Goal: Navigation & Orientation: Find specific page/section

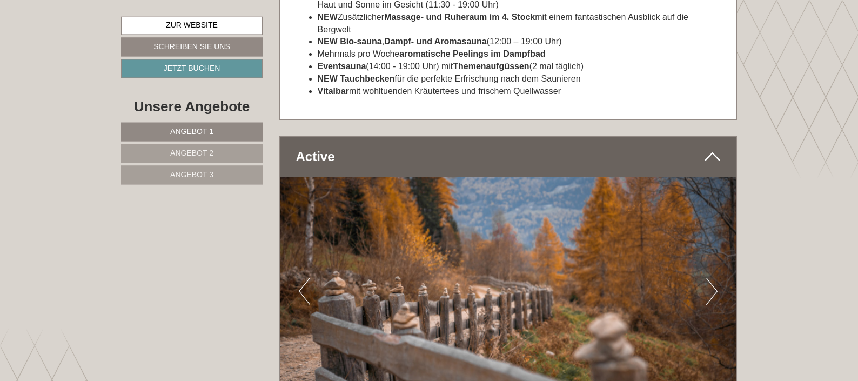
scroll to position [4626, 0]
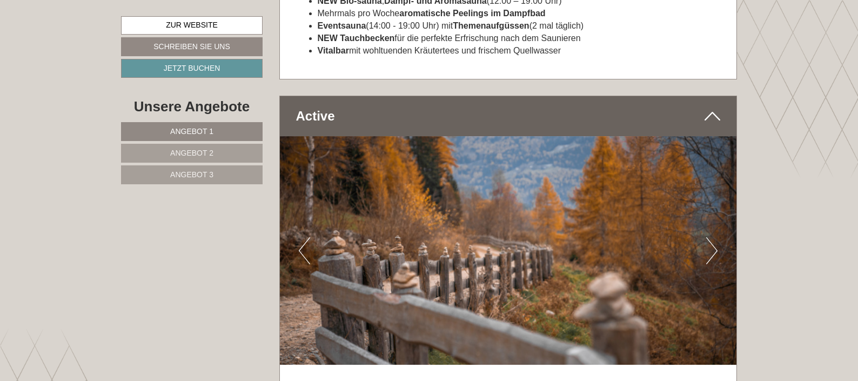
click at [710, 248] on button "Next" at bounding box center [711, 250] width 11 height 27
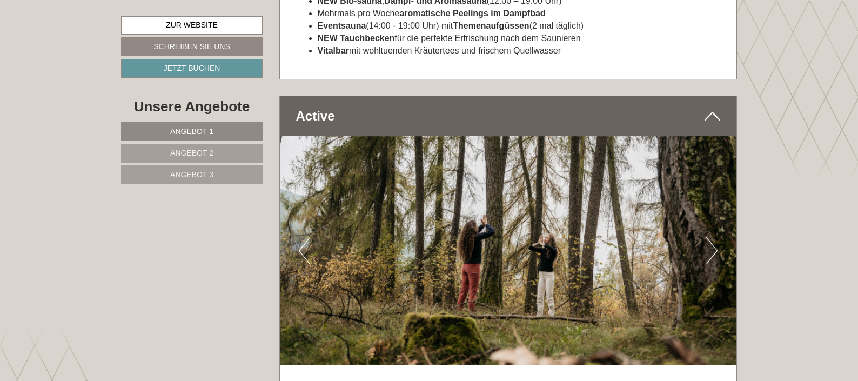
click at [713, 248] on button "Next" at bounding box center [711, 250] width 11 height 27
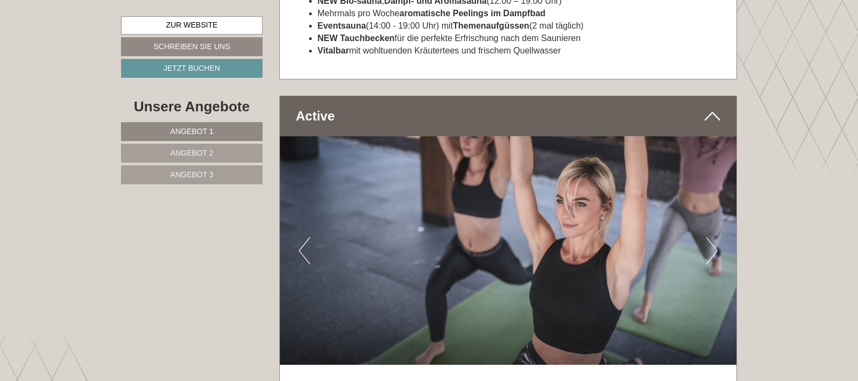
click at [713, 248] on button "Next" at bounding box center [711, 250] width 11 height 27
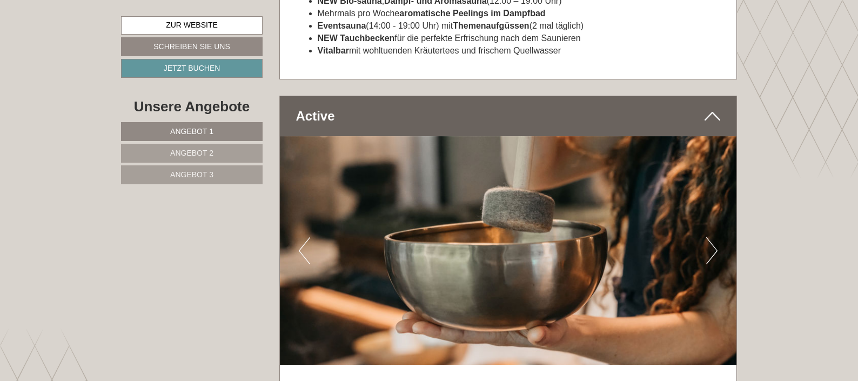
click at [713, 248] on button "Next" at bounding box center [711, 250] width 11 height 27
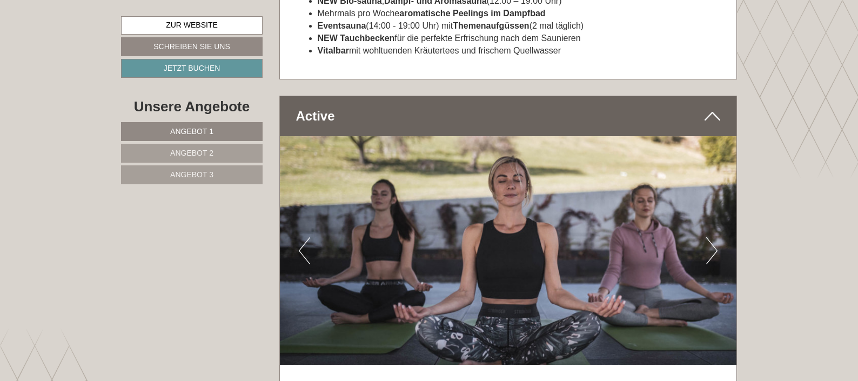
click at [713, 248] on button "Next" at bounding box center [711, 250] width 11 height 27
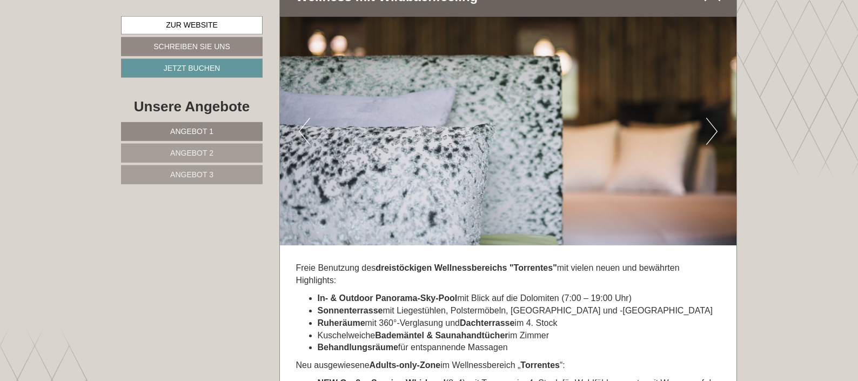
scroll to position [4185, 0]
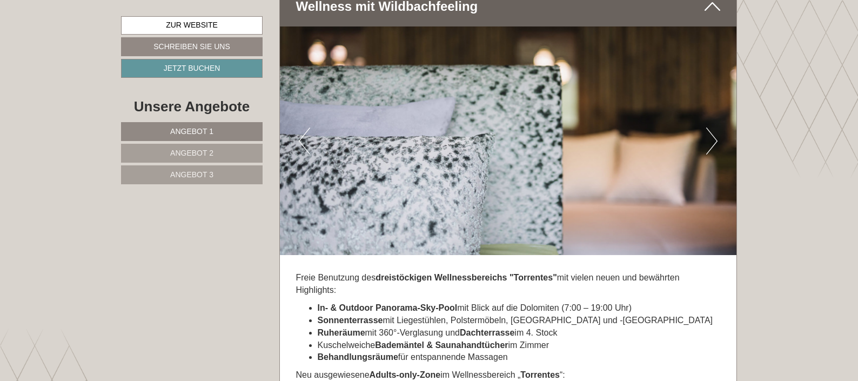
click at [710, 132] on button "Next" at bounding box center [711, 141] width 11 height 27
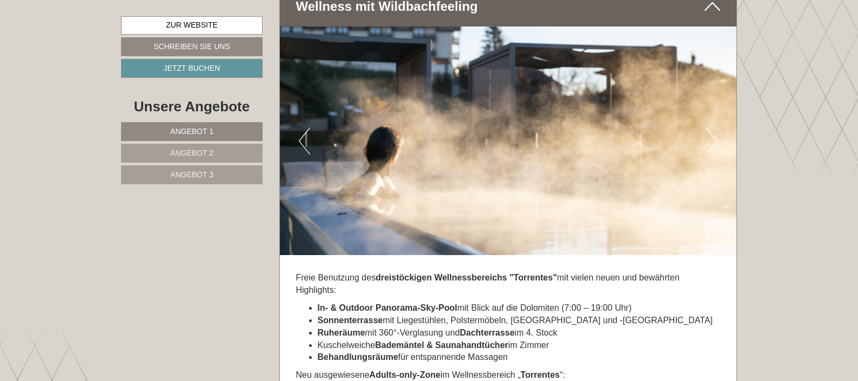
click at [710, 139] on button "Next" at bounding box center [711, 141] width 11 height 27
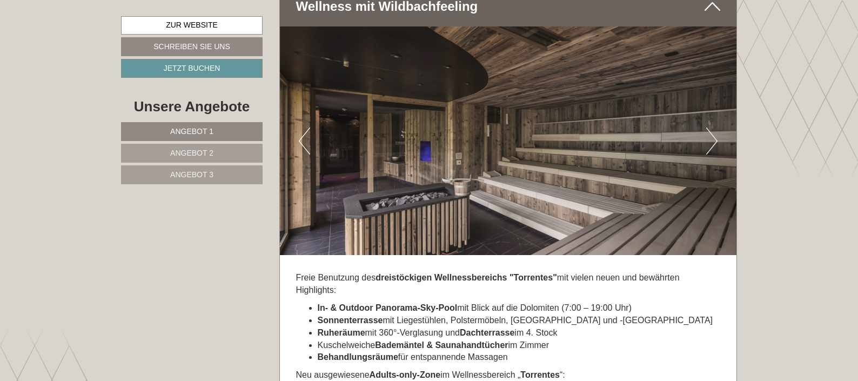
click at [711, 141] on button "Next" at bounding box center [711, 141] width 11 height 27
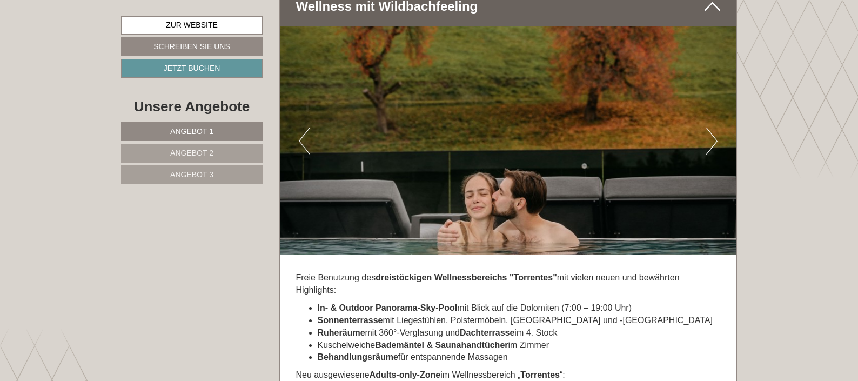
click at [711, 141] on button "Next" at bounding box center [711, 141] width 11 height 27
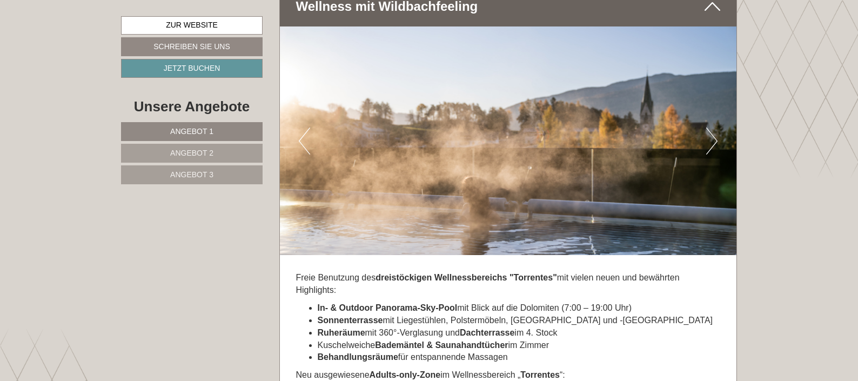
click at [711, 141] on button "Next" at bounding box center [711, 141] width 11 height 27
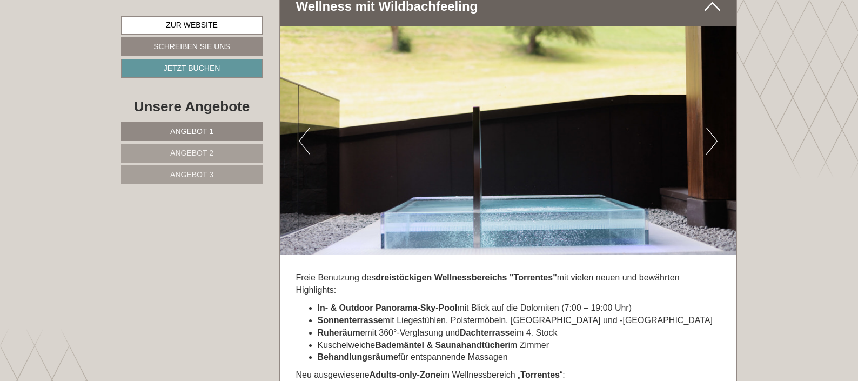
click at [711, 141] on button "Next" at bounding box center [711, 141] width 11 height 27
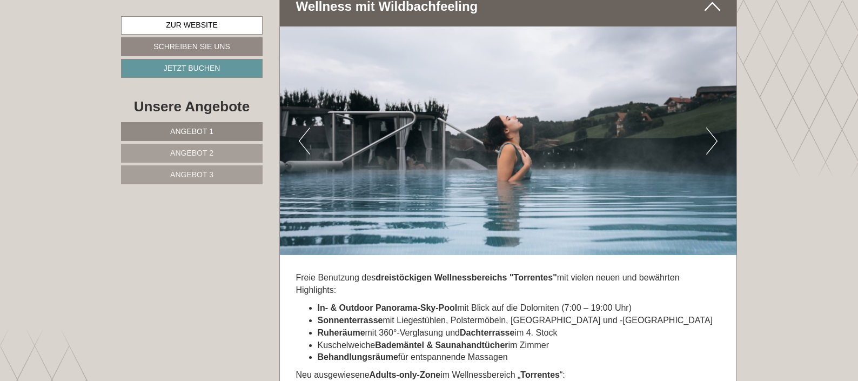
click at [711, 141] on button "Next" at bounding box center [711, 141] width 11 height 27
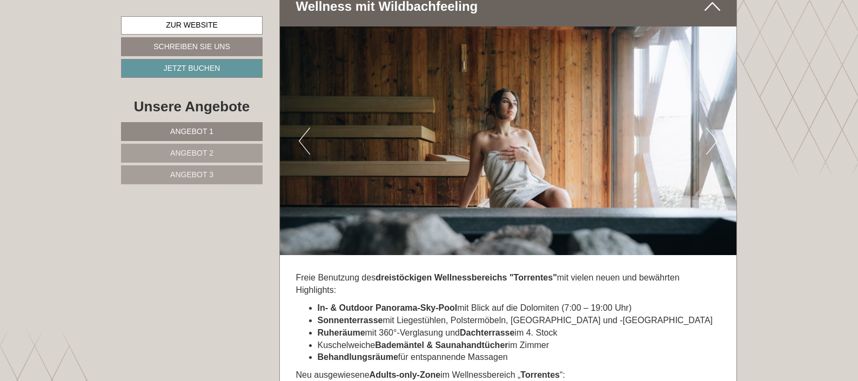
click at [711, 142] on button "Next" at bounding box center [711, 141] width 11 height 27
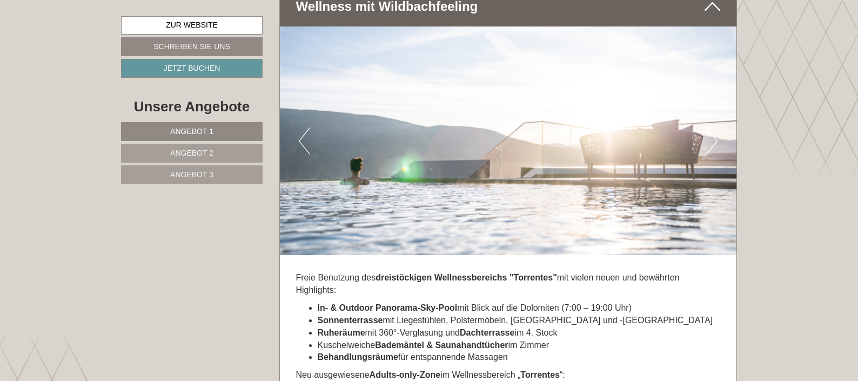
click at [711, 142] on button "Next" at bounding box center [711, 141] width 11 height 27
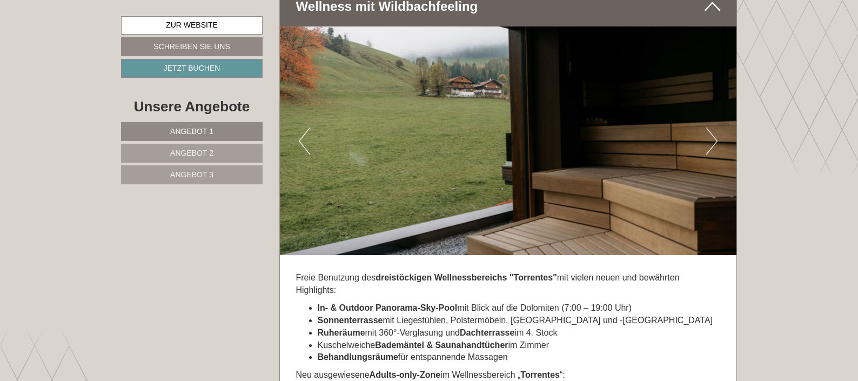
click at [711, 142] on button "Next" at bounding box center [711, 141] width 11 height 27
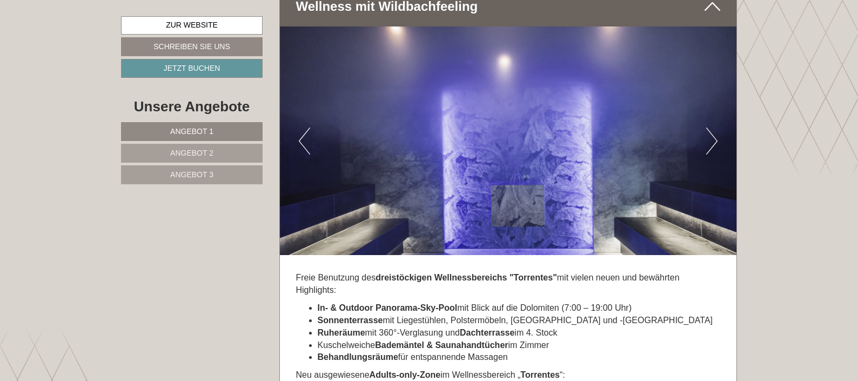
click at [711, 142] on button "Next" at bounding box center [711, 141] width 11 height 27
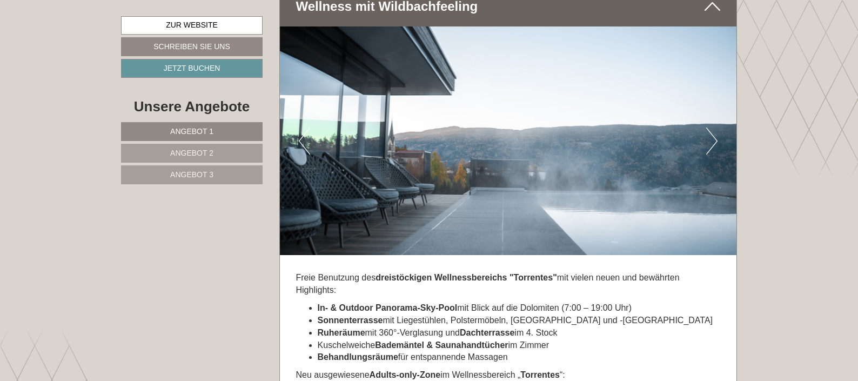
click at [711, 142] on button "Next" at bounding box center [711, 141] width 11 height 27
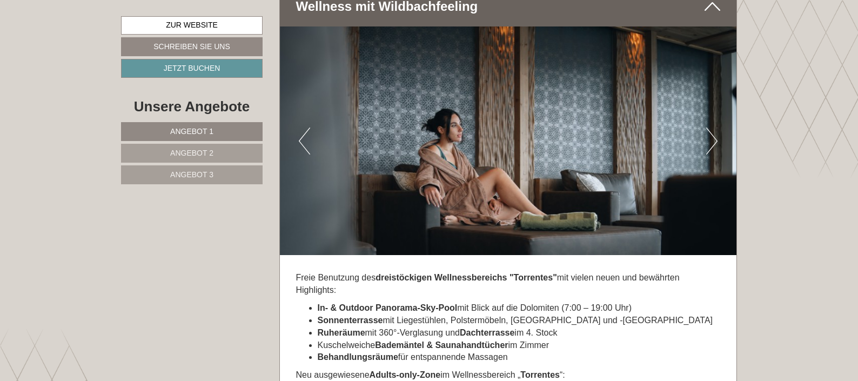
click at [712, 145] on button "Next" at bounding box center [711, 141] width 11 height 27
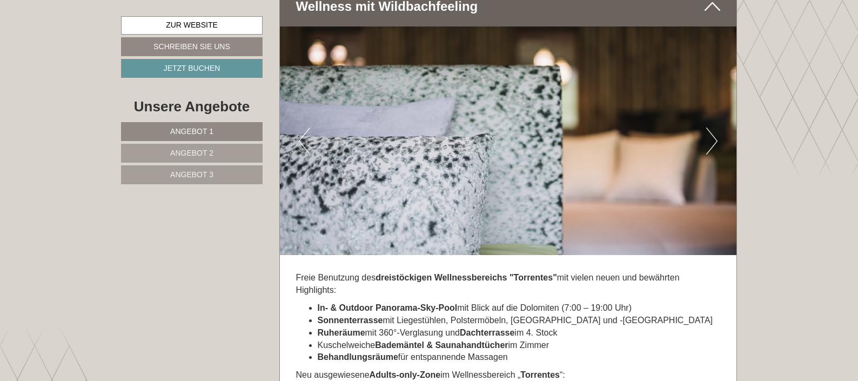
click at [709, 139] on button "Next" at bounding box center [711, 141] width 11 height 27
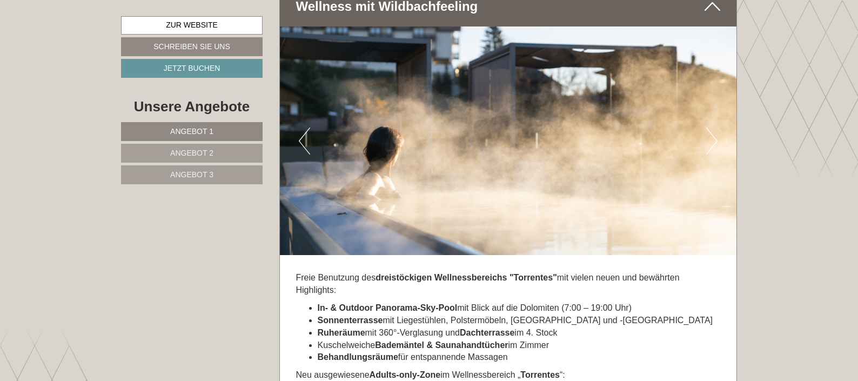
click at [710, 141] on button "Next" at bounding box center [711, 141] width 11 height 27
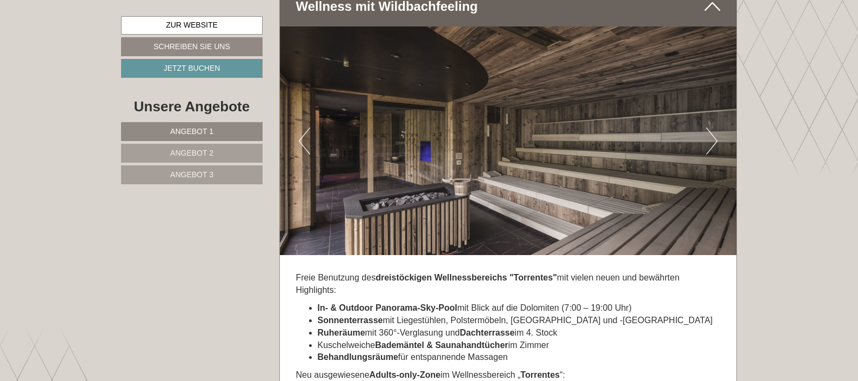
click at [710, 141] on button "Next" at bounding box center [711, 141] width 11 height 27
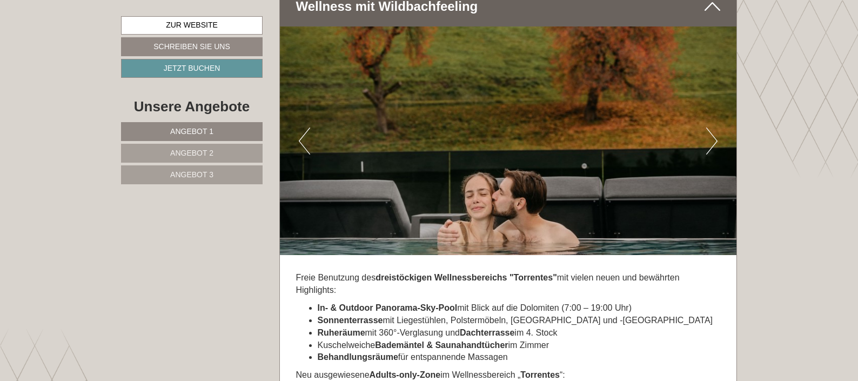
click at [710, 141] on button "Next" at bounding box center [711, 141] width 11 height 27
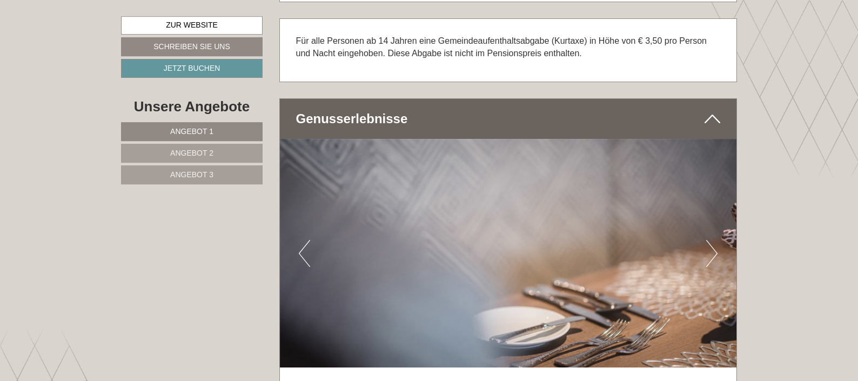
scroll to position [3523, 0]
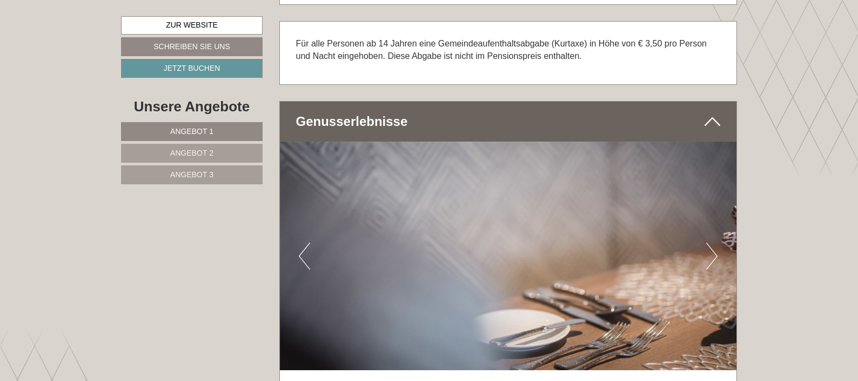
click at [713, 256] on button "Next" at bounding box center [711, 256] width 11 height 27
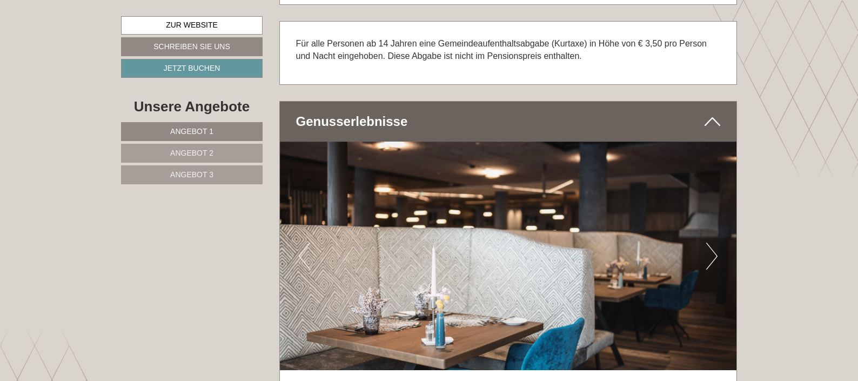
click at [713, 256] on button "Next" at bounding box center [711, 256] width 11 height 27
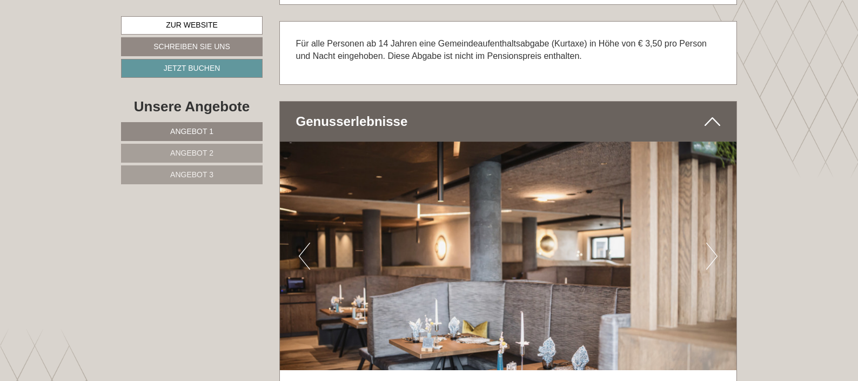
click at [713, 256] on button "Next" at bounding box center [711, 256] width 11 height 27
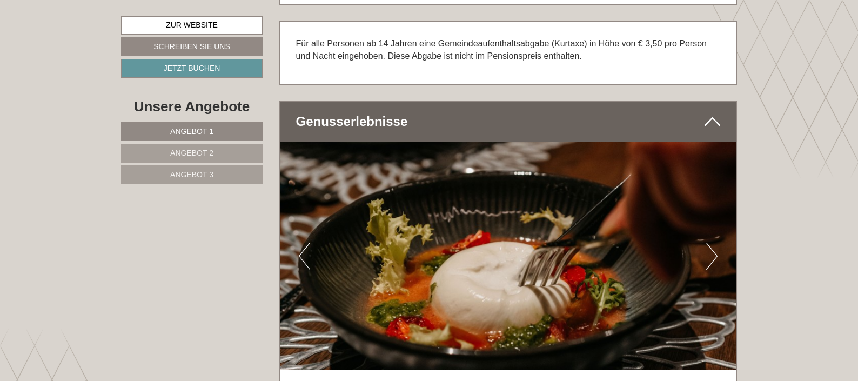
click at [713, 256] on button "Next" at bounding box center [711, 256] width 11 height 27
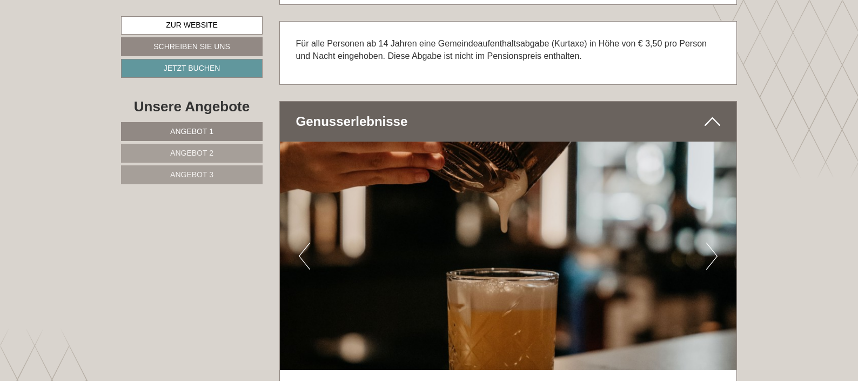
click at [713, 256] on button "Next" at bounding box center [711, 256] width 11 height 27
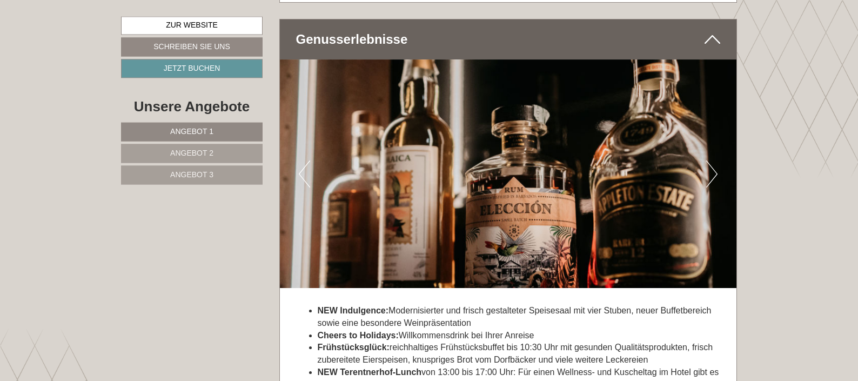
scroll to position [3633, 0]
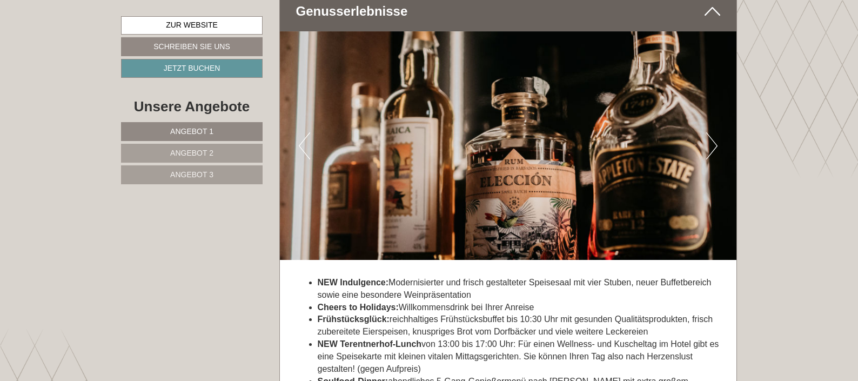
click at [709, 157] on button "Next" at bounding box center [711, 145] width 11 height 27
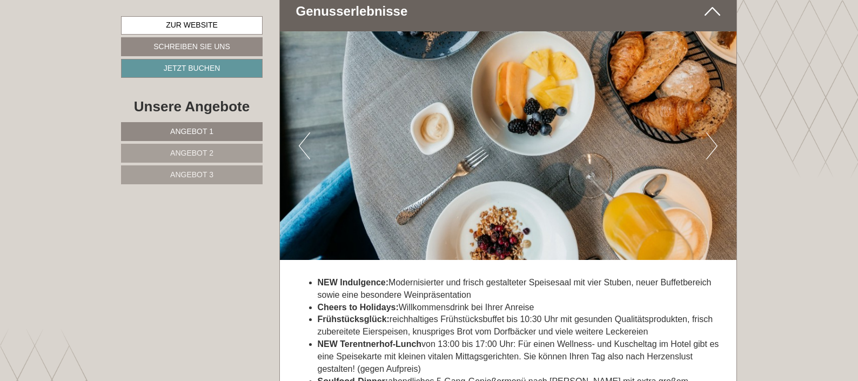
click at [709, 157] on button "Next" at bounding box center [711, 145] width 11 height 27
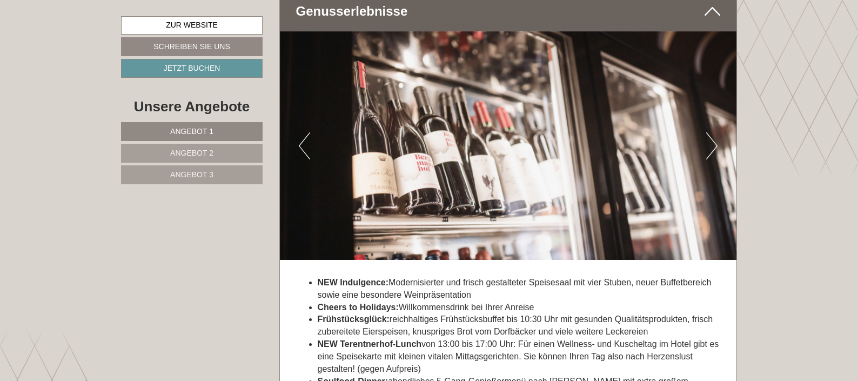
click at [709, 157] on button "Next" at bounding box center [711, 145] width 11 height 27
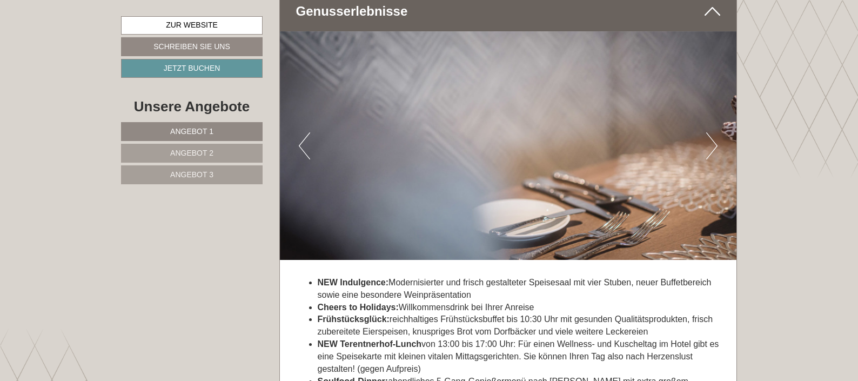
click at [709, 157] on button "Next" at bounding box center [711, 145] width 11 height 27
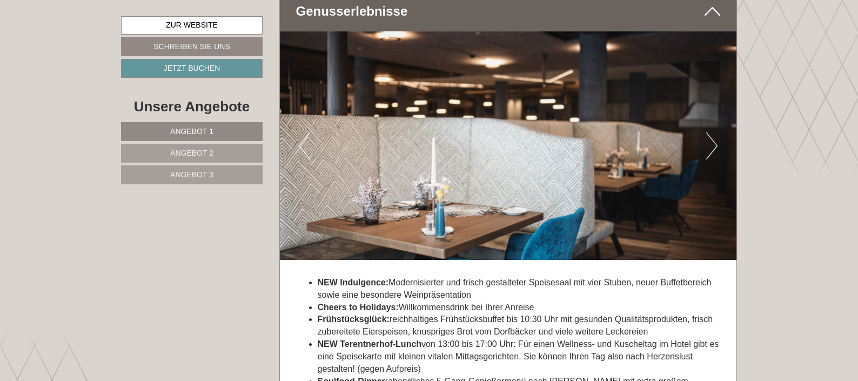
click at [709, 157] on button "Next" at bounding box center [711, 145] width 11 height 27
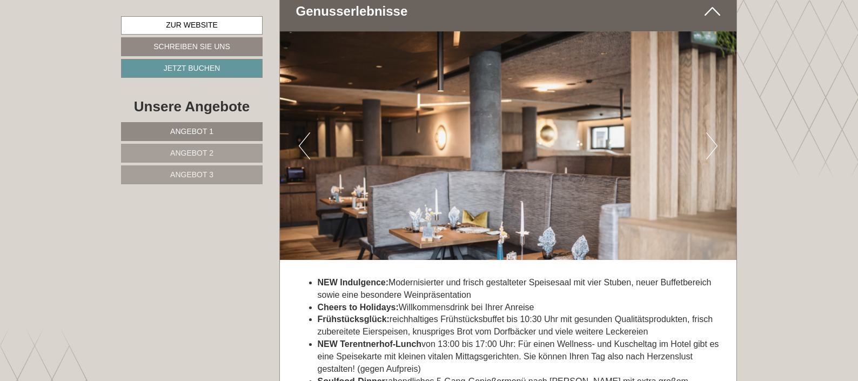
click at [709, 157] on button "Next" at bounding box center [711, 145] width 11 height 27
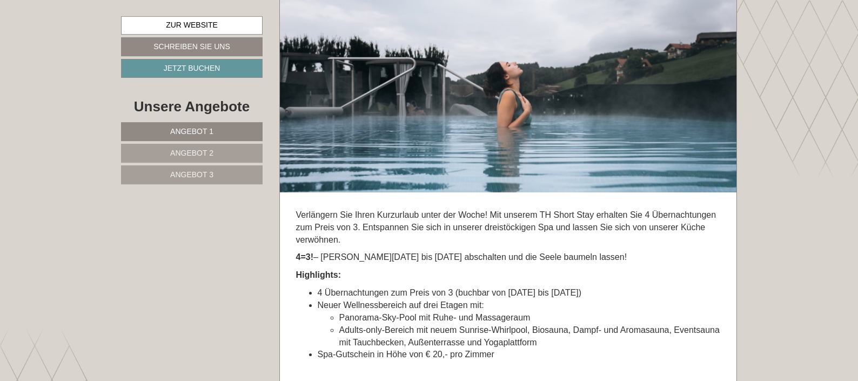
scroll to position [3027, 0]
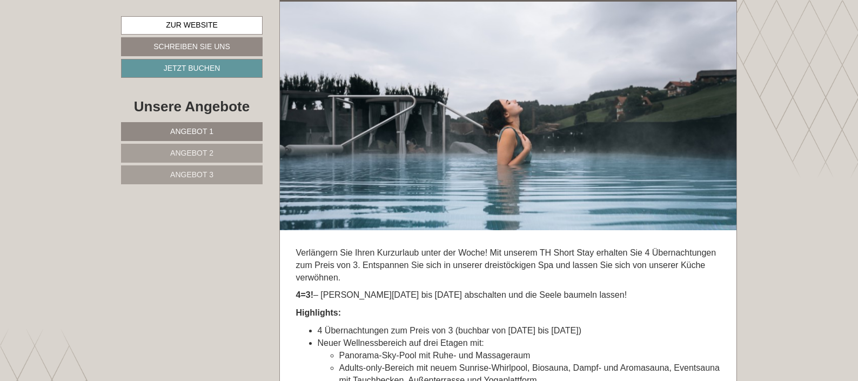
click at [210, 152] on span "Angebot 2" at bounding box center [191, 153] width 43 height 9
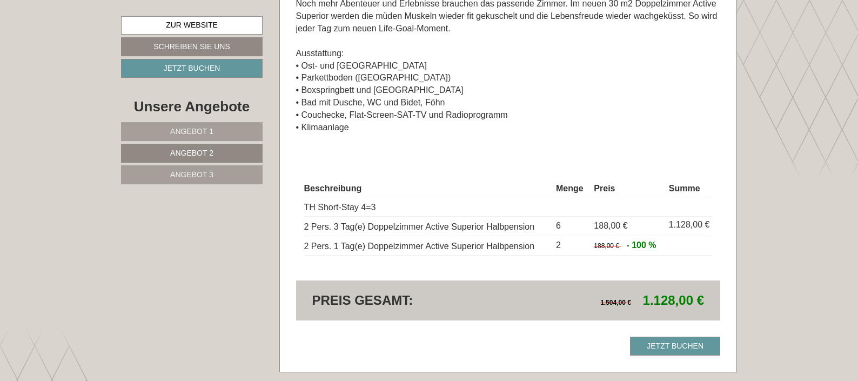
scroll to position [1022, 0]
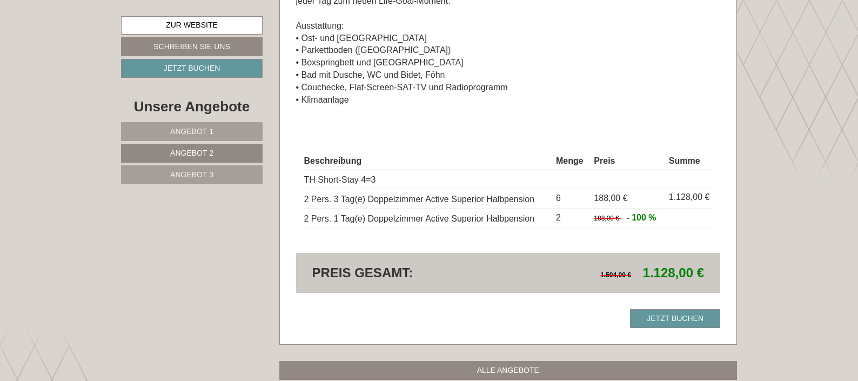
click at [253, 172] on link "Angebot 3" at bounding box center [192, 174] width 142 height 19
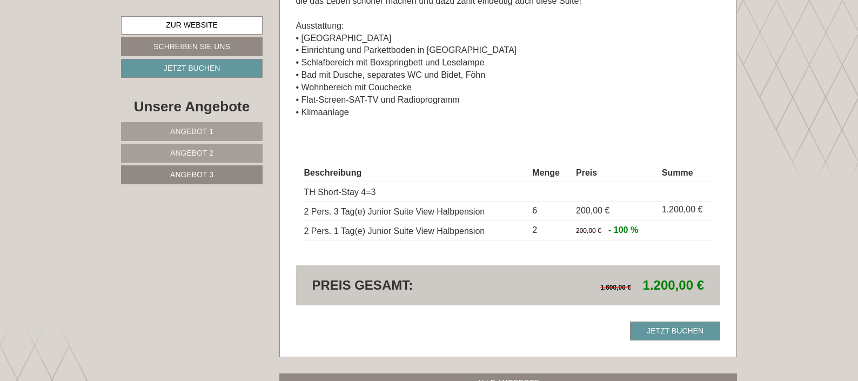
click at [224, 135] on link "Angebot 1" at bounding box center [192, 131] width 142 height 19
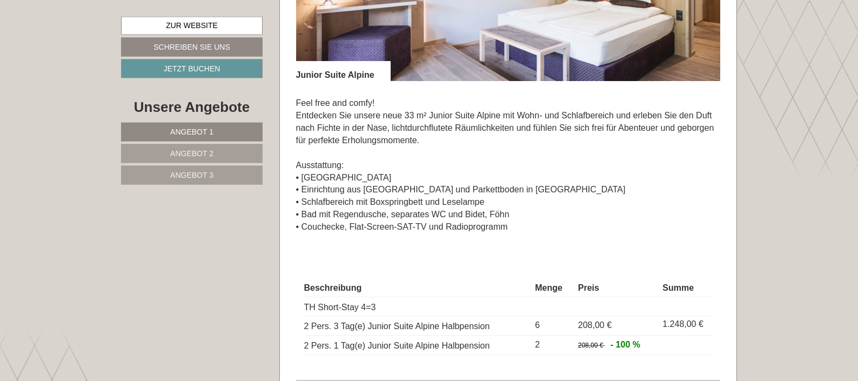
scroll to position [1077, 0]
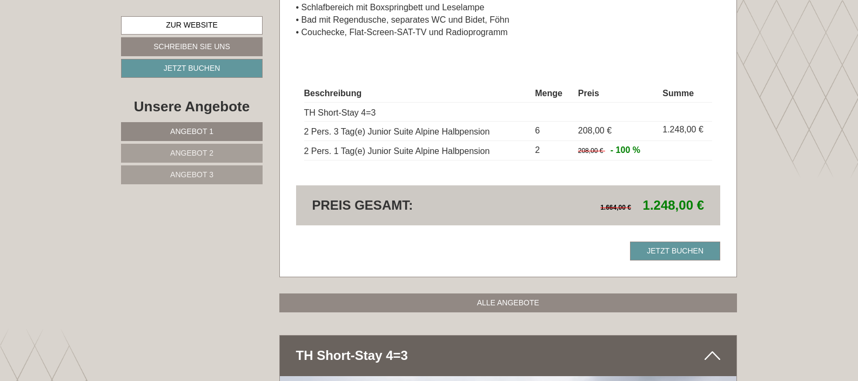
click at [215, 158] on link "Angebot 2" at bounding box center [192, 153] width 142 height 19
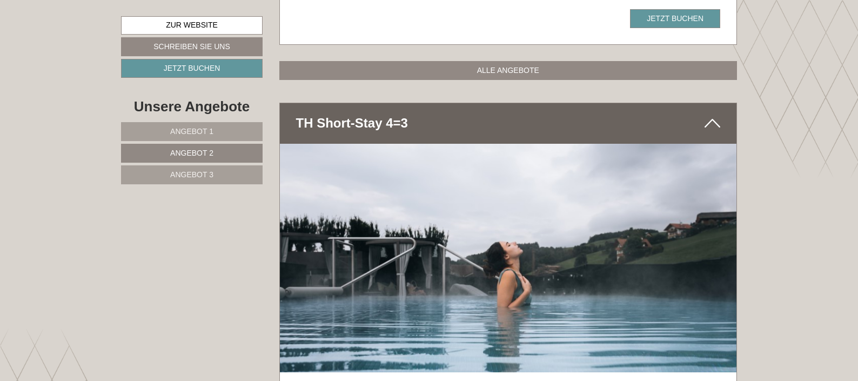
scroll to position [1352, 0]
